Goal: Task Accomplishment & Management: Manage account settings

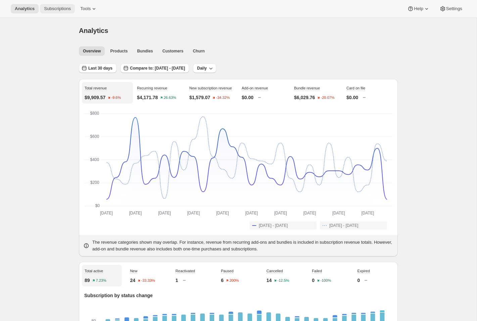
click at [67, 8] on span "Subscriptions" at bounding box center [57, 8] width 27 height 5
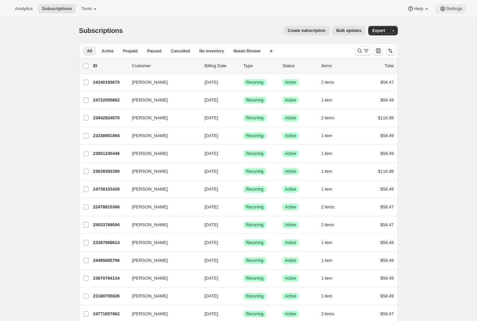
click at [436, 12] on button "Settings" at bounding box center [450, 8] width 31 height 9
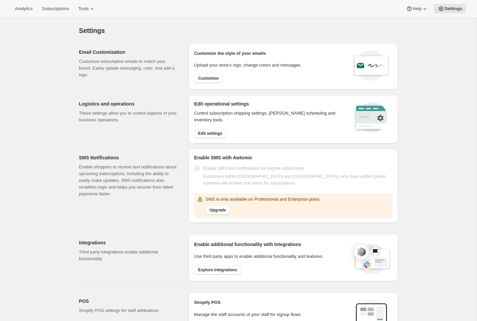
click at [93, 14] on div "Analytics Subscriptions Tools Help Settings" at bounding box center [238, 9] width 477 height 18
click at [89, 8] on span "Tools" at bounding box center [83, 8] width 10 height 5
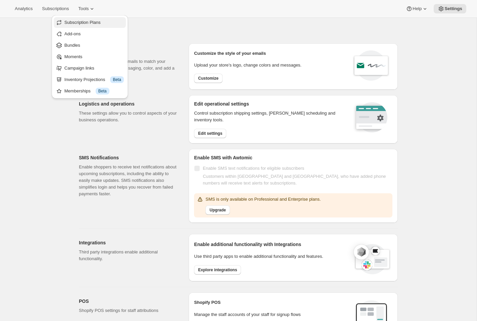
click at [96, 24] on span "Subscription Plans" at bounding box center [82, 22] width 36 height 5
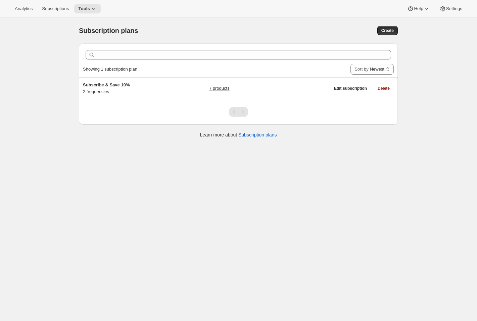
scroll to position [17, 0]
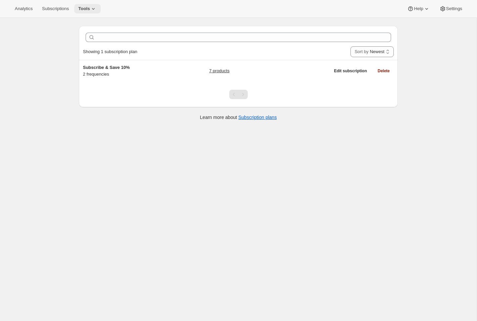
click at [90, 10] on span "Tools" at bounding box center [84, 8] width 12 height 5
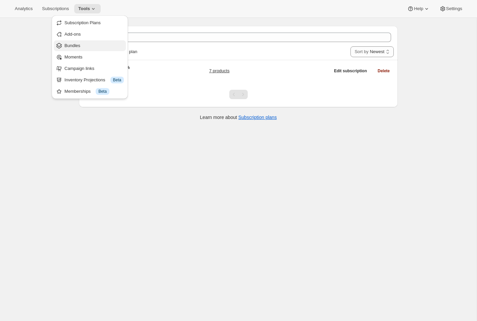
click at [78, 45] on span "Bundles" at bounding box center [72, 45] width 16 height 5
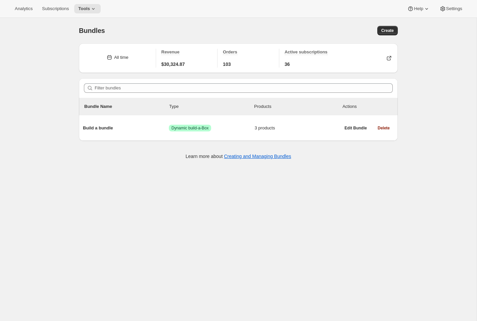
click at [28, 83] on div "Bundles. This page is ready Bundles Create All time Revenue $30,324.87 Orders 1…" at bounding box center [238, 178] width 477 height 321
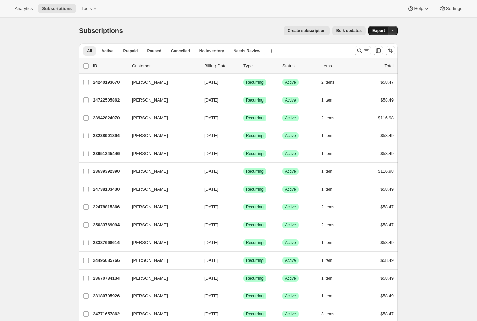
click at [387, 35] on button "Export" at bounding box center [378, 30] width 21 height 9
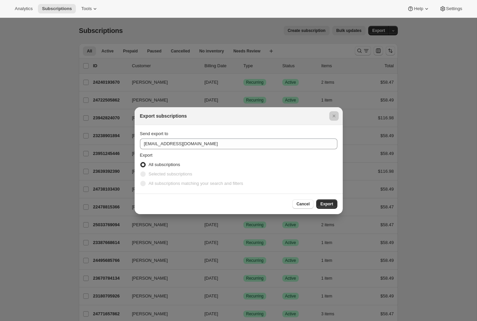
click at [411, 41] on div at bounding box center [238, 160] width 477 height 321
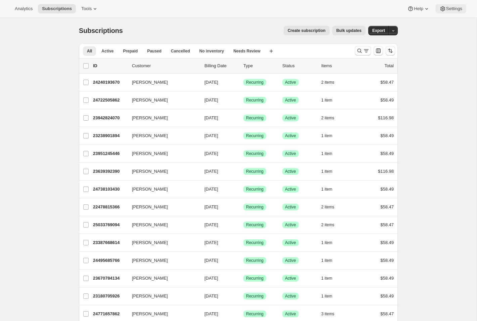
click at [447, 10] on span "Settings" at bounding box center [454, 8] width 16 height 5
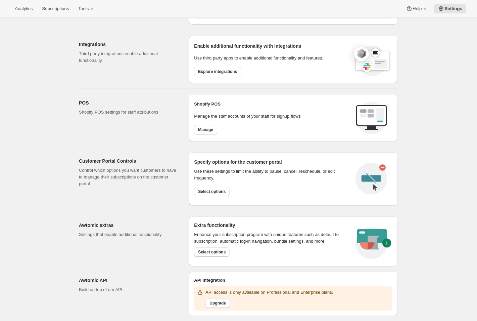
scroll to position [212, 0]
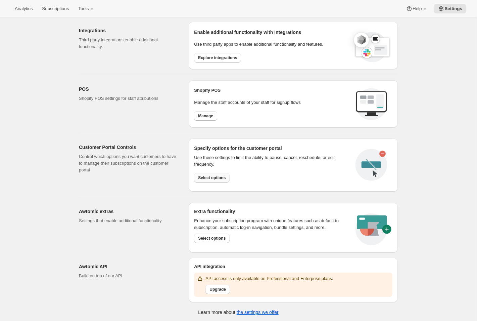
click at [202, 181] on button "Select options" at bounding box center [212, 177] width 36 height 9
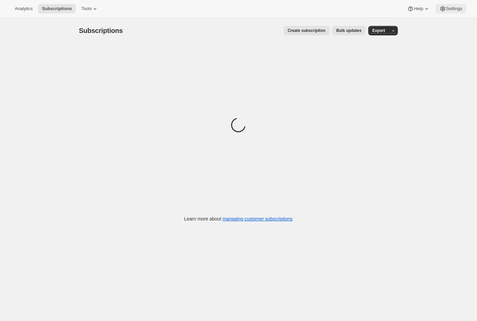
click at [451, 6] on span "Settings" at bounding box center [454, 8] width 16 height 5
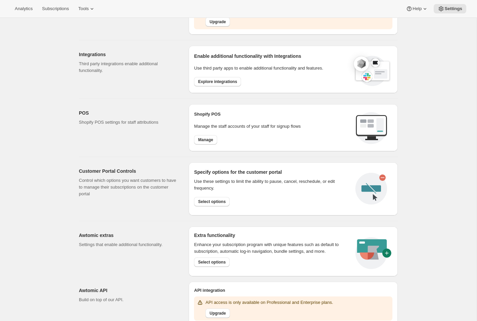
scroll to position [194, 0]
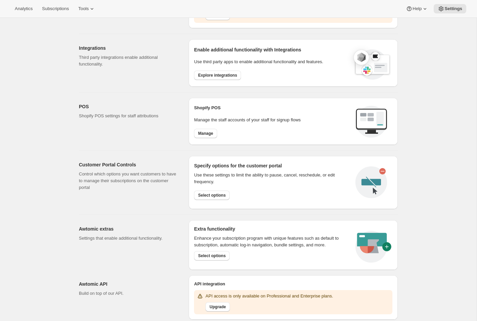
click at [99, 167] on h2 "Customer Portal Controls" at bounding box center [128, 164] width 99 height 7
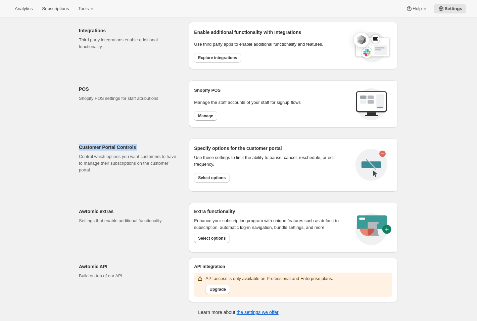
scroll to position [211, 0]
click at [208, 178] on span "Select options" at bounding box center [212, 177] width 28 height 5
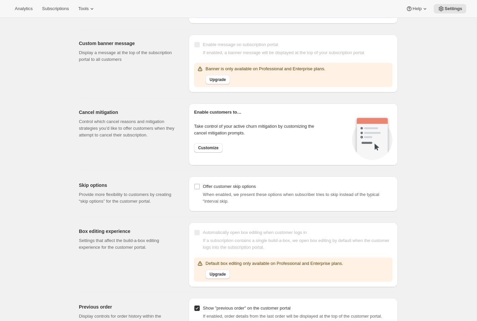
scroll to position [468, 0]
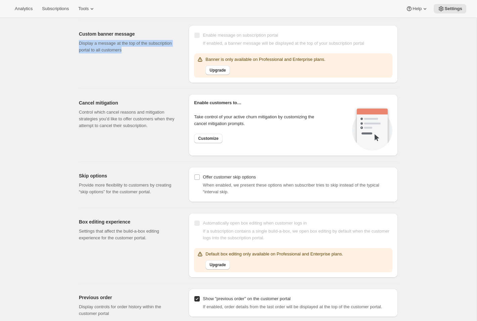
drag, startPoint x: 78, startPoint y: 43, endPoint x: 160, endPoint y: 54, distance: 83.7
click at [160, 54] on div "Custom banner message Display a message at the top of the subscription portal t…" at bounding box center [236, 51] width 324 height 63
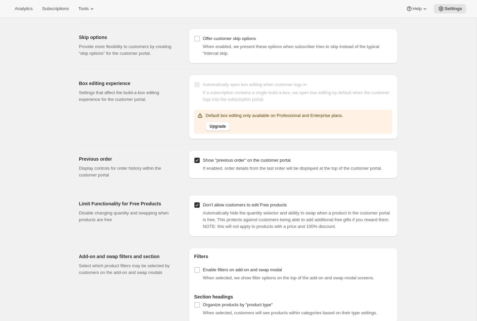
scroll to position [608, 0]
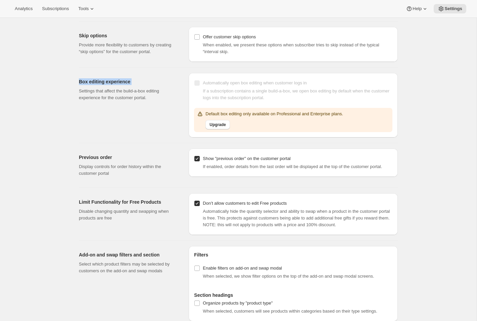
drag, startPoint x: 78, startPoint y: 81, endPoint x: 145, endPoint y: 86, distance: 67.0
click at [145, 87] on div "Box editing experience Settings that affect the build-a-box editing experience …" at bounding box center [236, 102] width 324 height 70
click at [132, 99] on p "Settings that affect the build-a-box editing experience for the customer portal." at bounding box center [128, 94] width 99 height 13
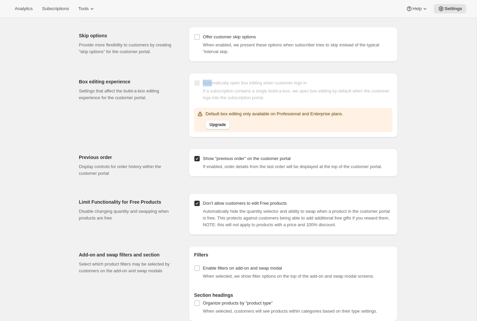
drag, startPoint x: 212, startPoint y: 81, endPoint x: 321, endPoint y: 71, distance: 109.2
click at [321, 73] on div "Automatically open box editing when customer logs in If a subscription contains…" at bounding box center [293, 105] width 209 height 64
click at [319, 76] on div "Automatically open box editing when customer logs in If a subscription contains…" at bounding box center [293, 105] width 209 height 64
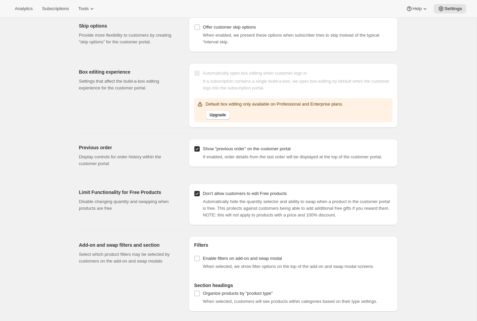
scroll to position [624, 0]
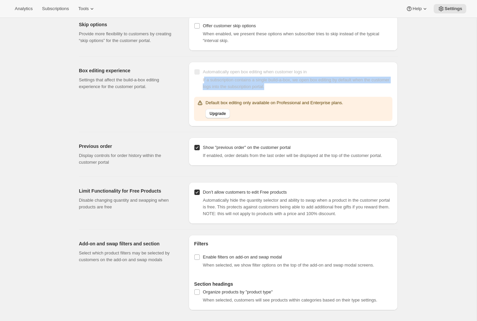
drag, startPoint x: 203, startPoint y: 73, endPoint x: 301, endPoint y: 83, distance: 98.2
click at [301, 83] on div "If a subscription contains a single build-a-box, we open box editing by default…" at bounding box center [298, 83] width 190 height 13
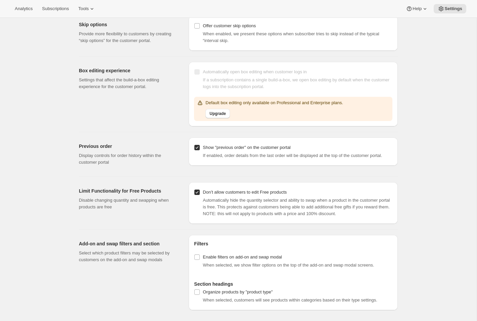
click at [233, 68] on div "Automatically open box editing when customer logs in" at bounding box center [255, 71] width 104 height 7
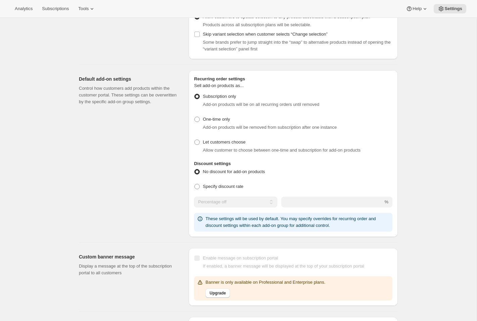
scroll to position [243, 0]
